Goal: Navigation & Orientation: Find specific page/section

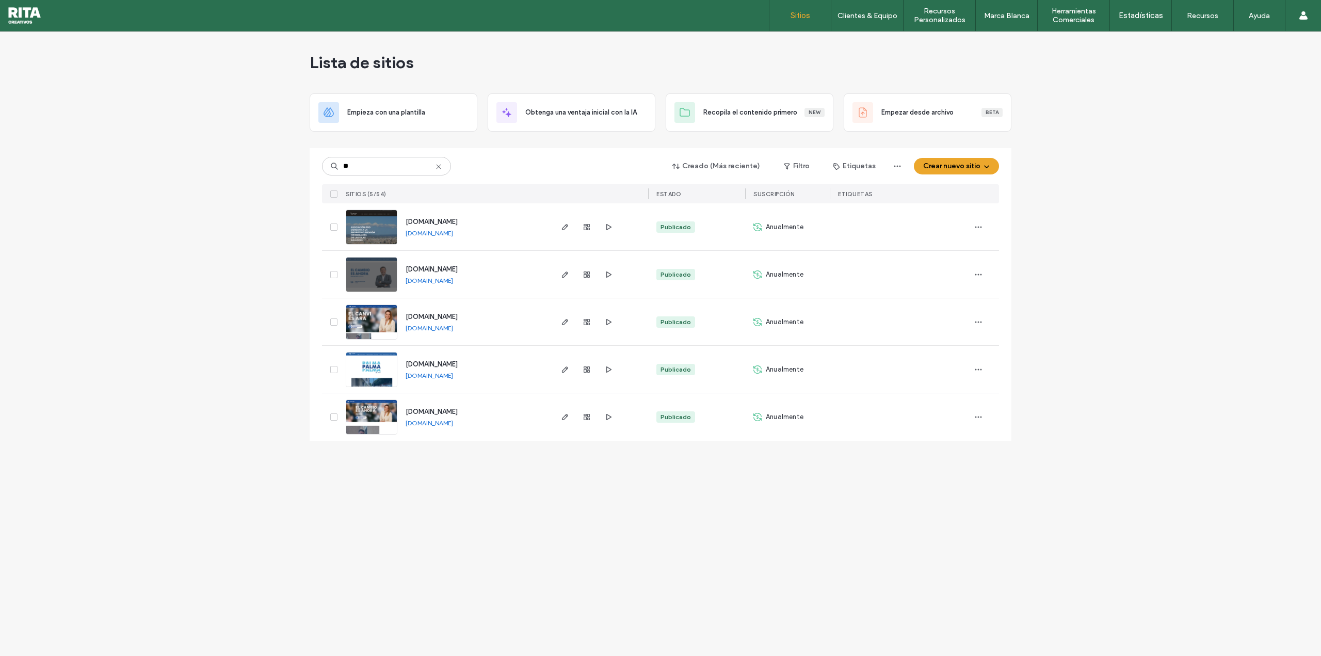
type input "**"
click at [378, 321] on img at bounding box center [371, 340] width 51 height 70
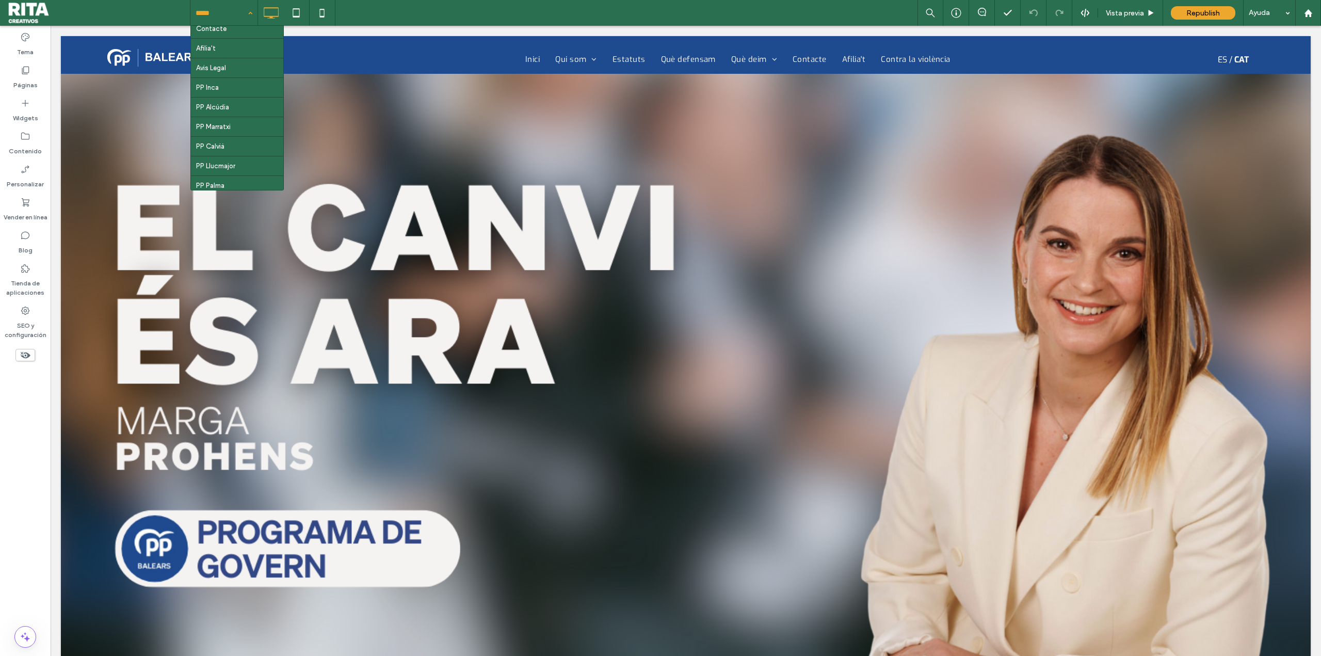
scroll to position [258, 0]
click at [36, 236] on div "Blog" at bounding box center [25, 242] width 51 height 33
click at [1120, 21] on div "Vista previa" at bounding box center [1130, 13] width 65 height 26
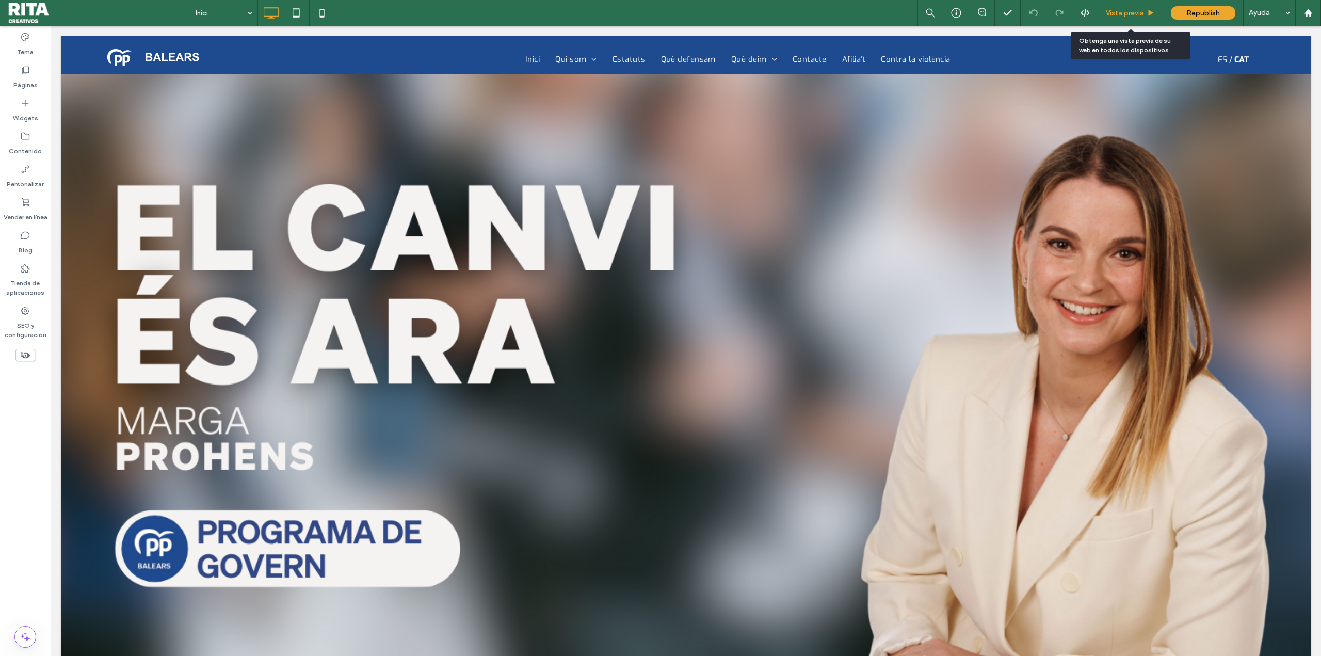
click at [1140, 9] on span "Vista previa" at bounding box center [1124, 13] width 38 height 9
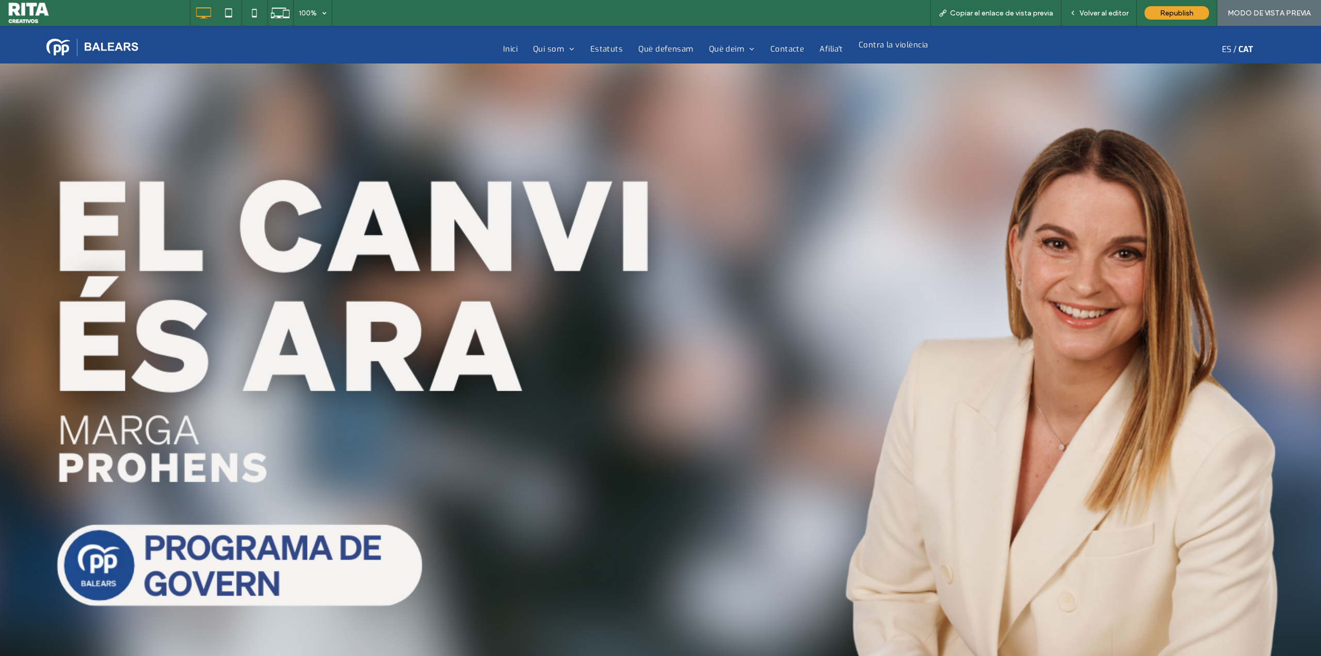
click at [898, 48] on span "Contra la violència" at bounding box center [893, 45] width 70 height 12
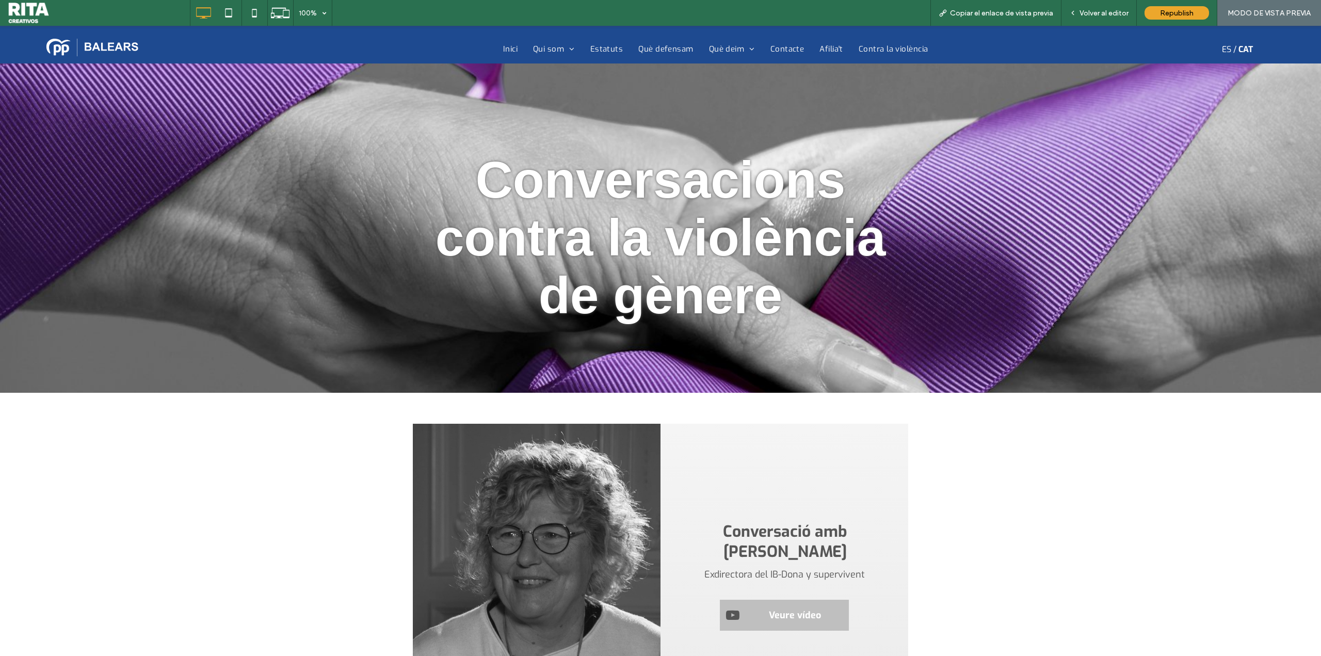
click at [828, 50] on span "Afilia't" at bounding box center [831, 49] width 24 height 12
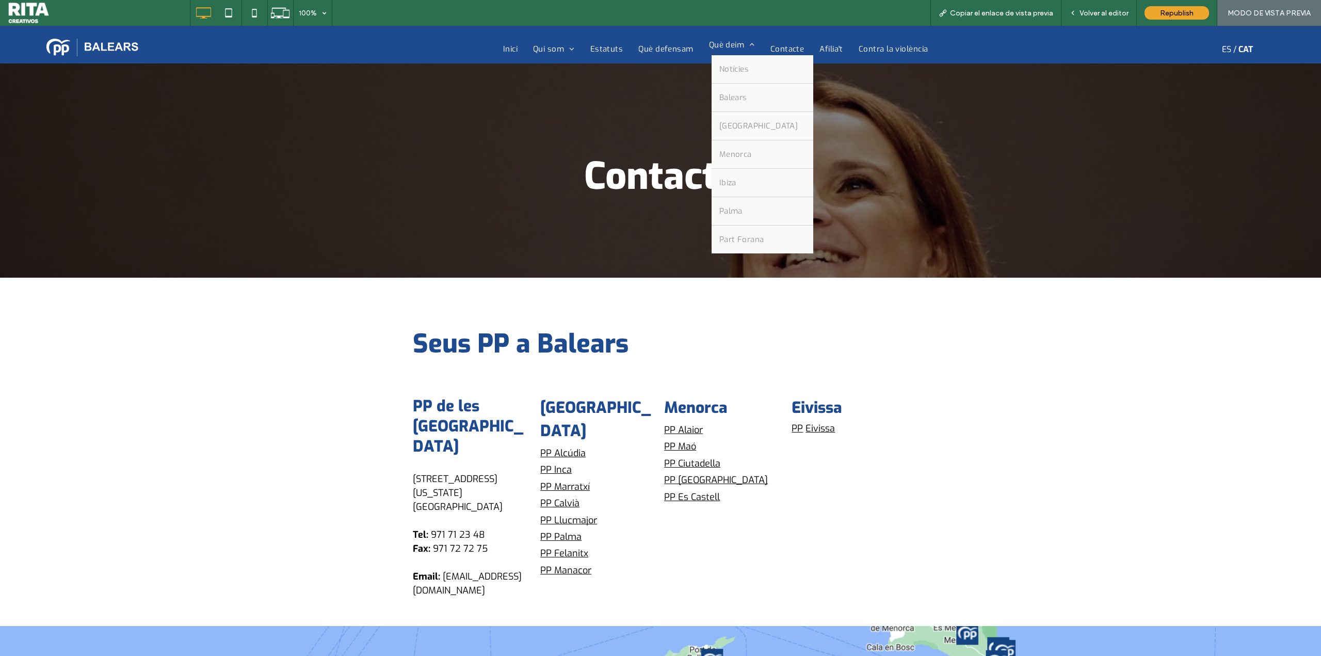
click at [712, 51] on span "Què deim" at bounding box center [732, 45] width 46 height 12
click at [711, 46] on span "Què deim" at bounding box center [732, 45] width 46 height 12
click at [714, 47] on span "Què deim" at bounding box center [732, 45] width 46 height 12
click at [738, 66] on span "Notícies" at bounding box center [734, 69] width 30 height 12
